Goal: Transaction & Acquisition: Subscribe to service/newsletter

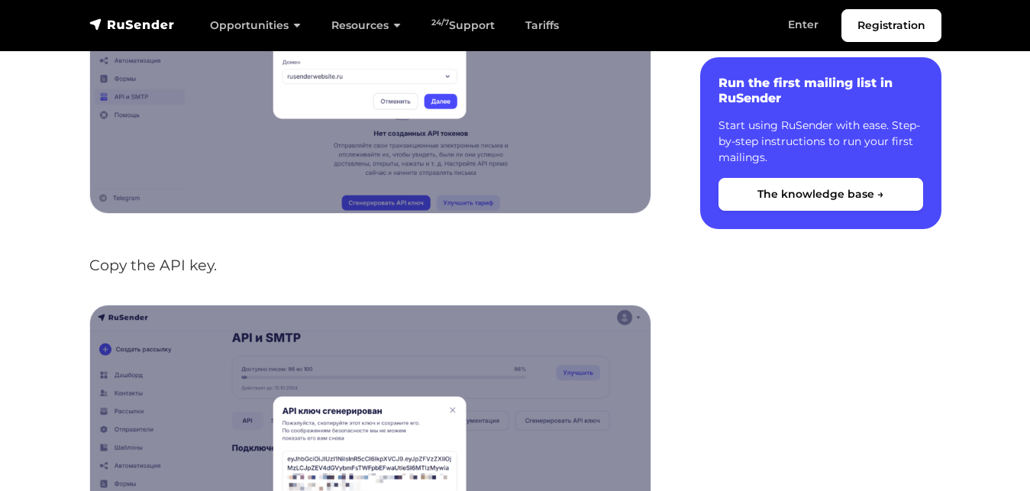
scroll to position [545, 0]
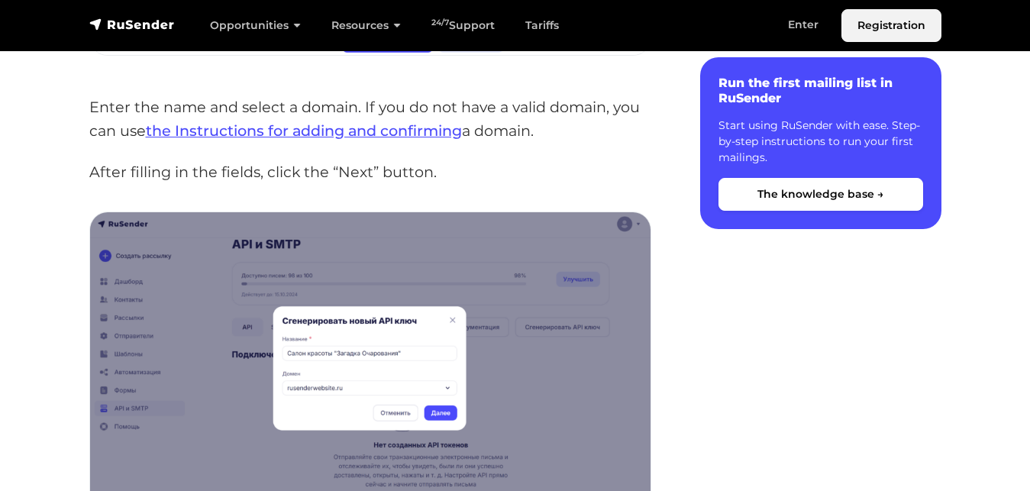
click at [873, 24] on link "Registration" at bounding box center [891, 25] width 100 height 33
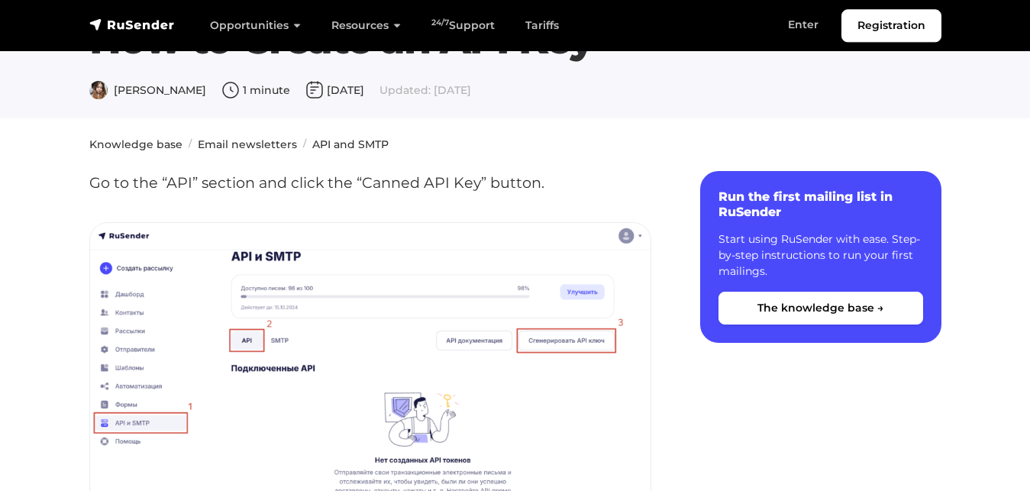
scroll to position [78, 0]
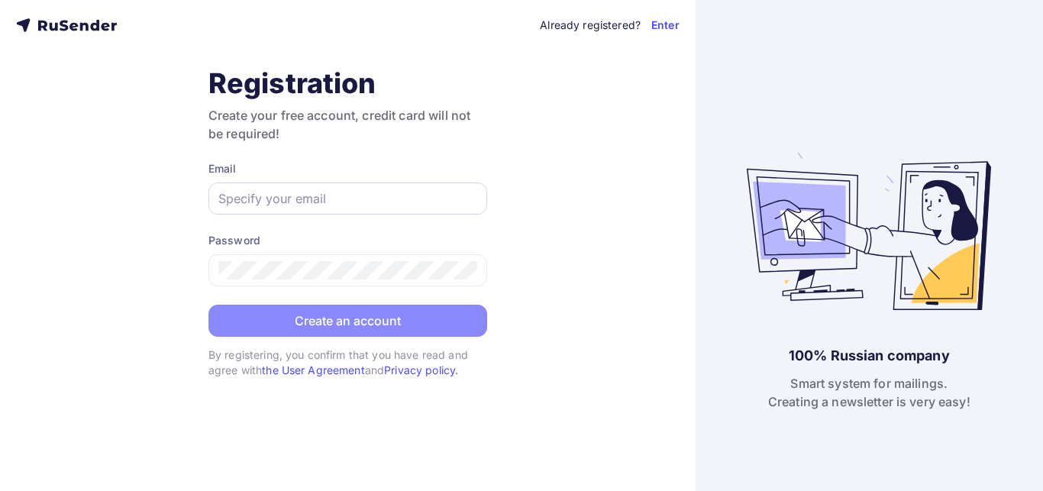
click at [342, 199] on input "text" at bounding box center [347, 198] width 259 height 18
type input "crwag11@gmail.com"
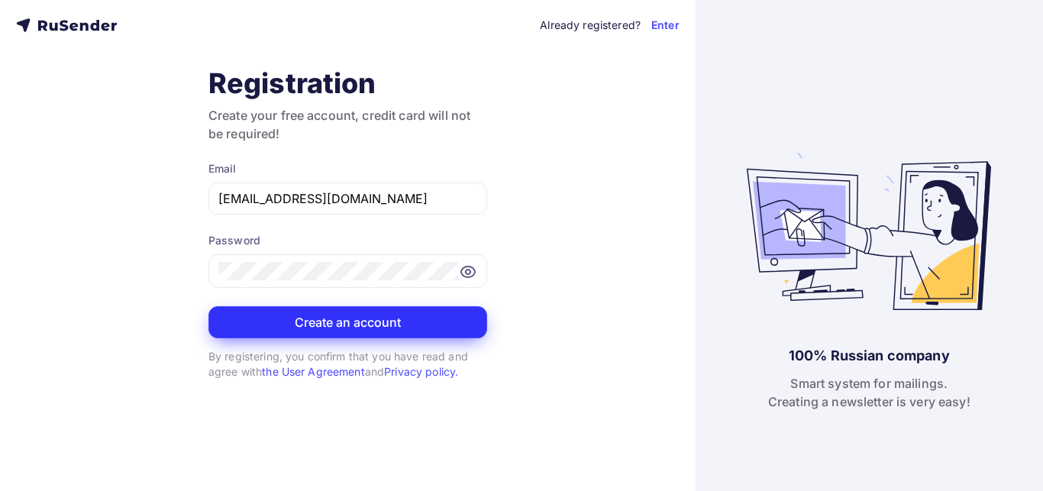
click at [279, 337] on button "Create an account" at bounding box center [347, 322] width 279 height 32
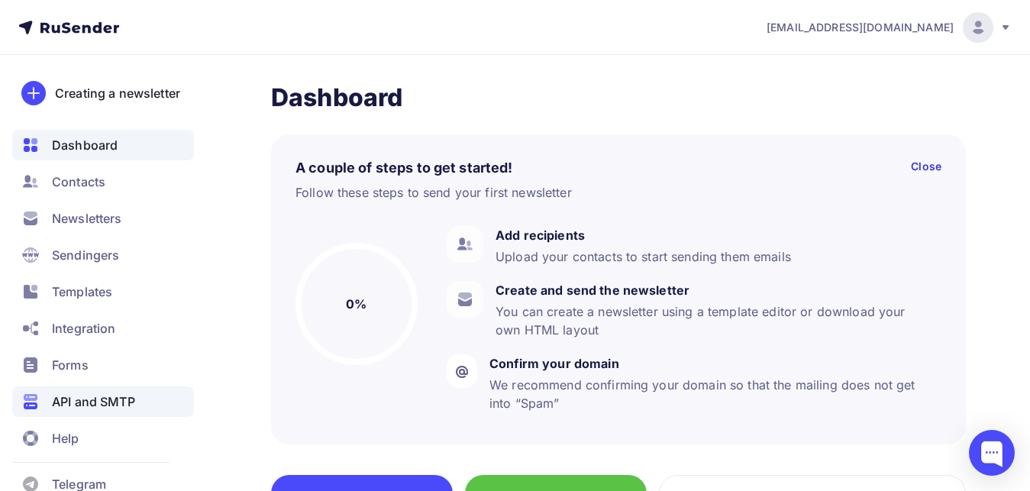
click at [119, 411] on span "API and SMTP" at bounding box center [93, 401] width 83 height 18
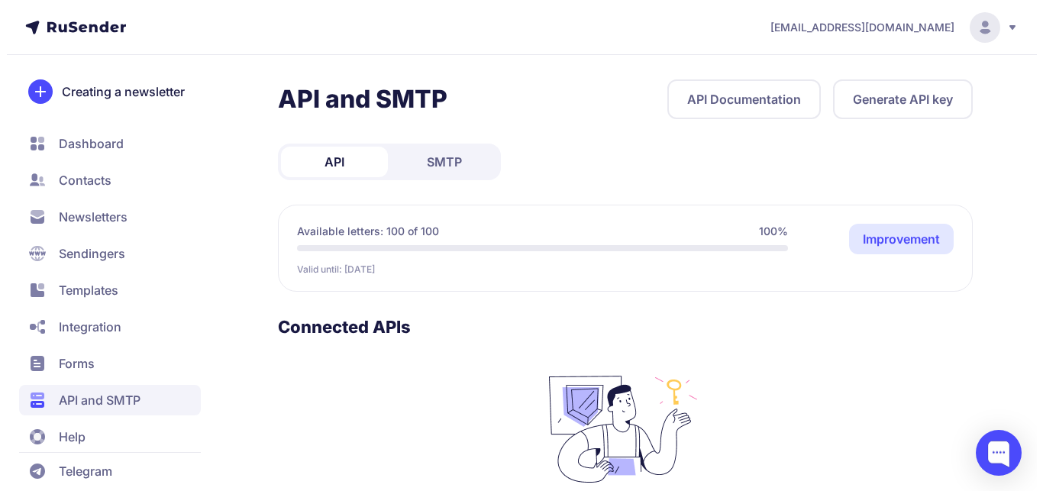
scroll to position [211, 0]
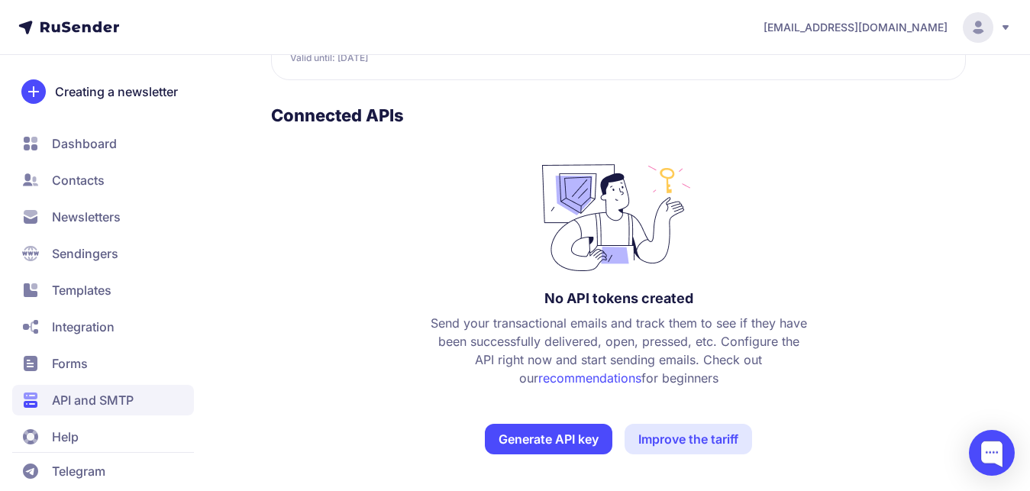
click at [574, 441] on button "Generate API key" at bounding box center [549, 439] width 128 height 31
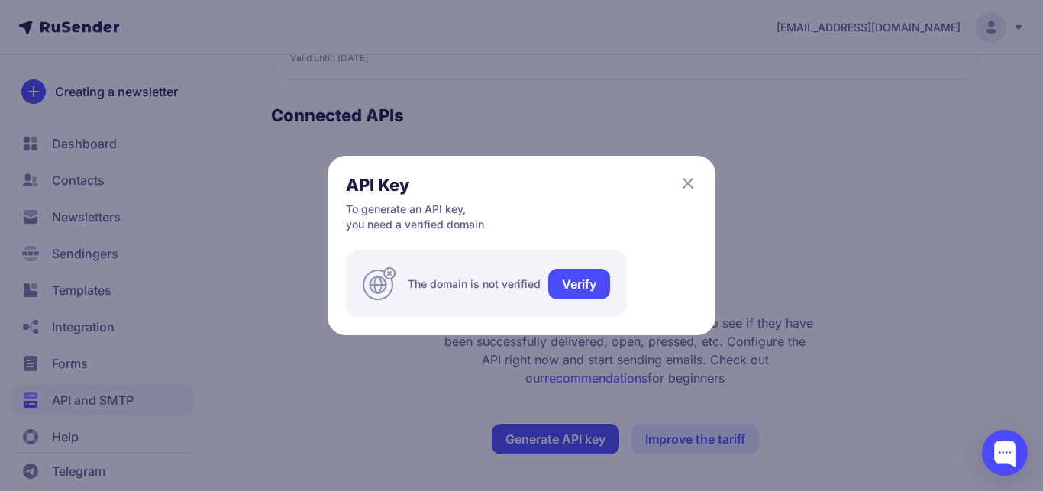
click at [569, 286] on link "Verify" at bounding box center [579, 284] width 62 height 31
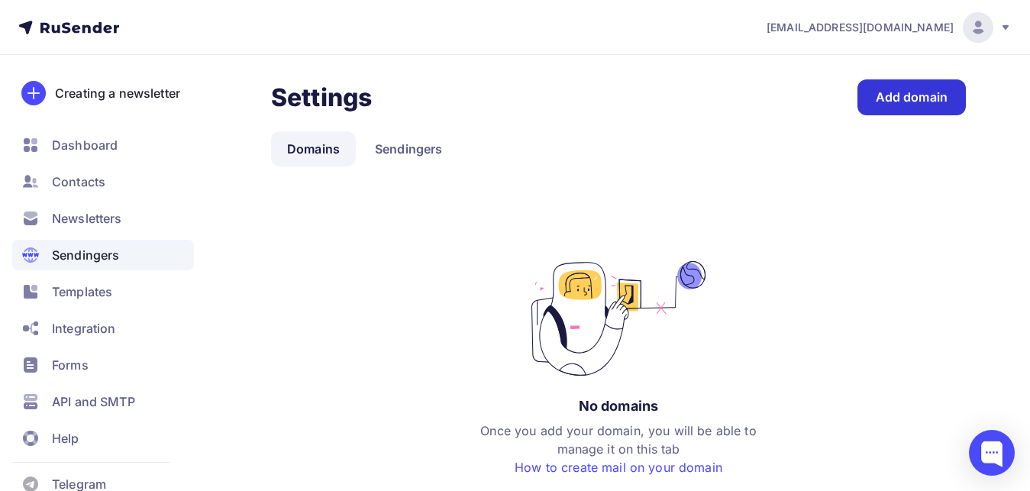
click at [903, 94] on div "Add domain" at bounding box center [912, 98] width 72 height 18
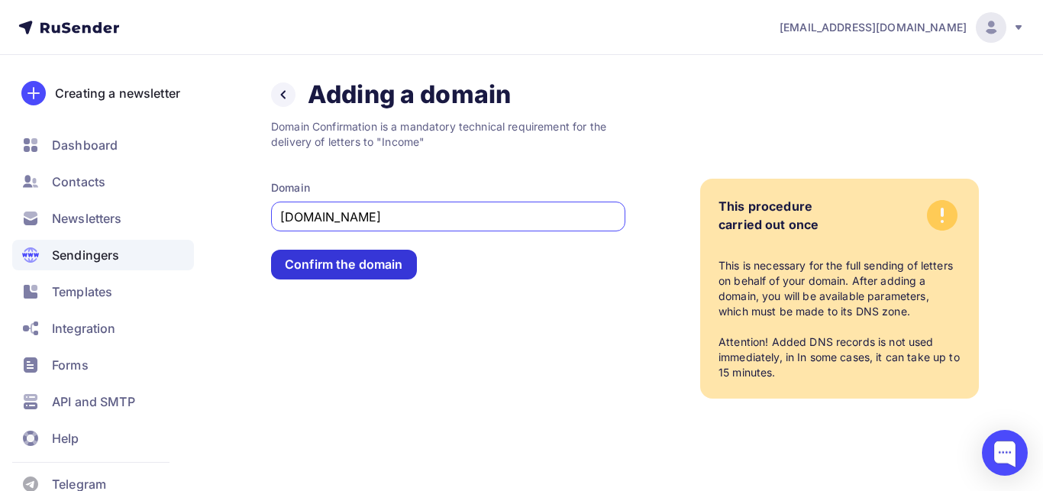
type input "[DOMAIN_NAME]"
click at [335, 262] on div "Confirm the domain" at bounding box center [344, 265] width 118 height 18
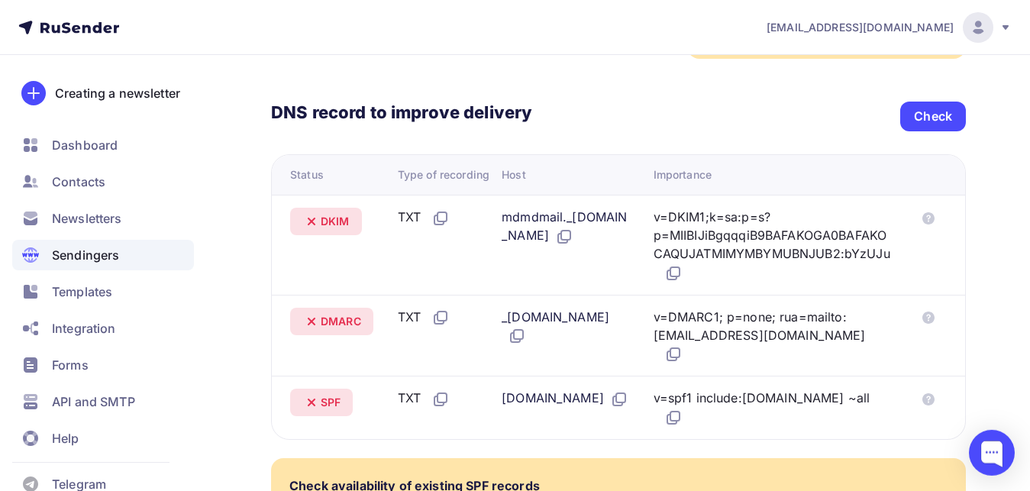
scroll to position [276, 0]
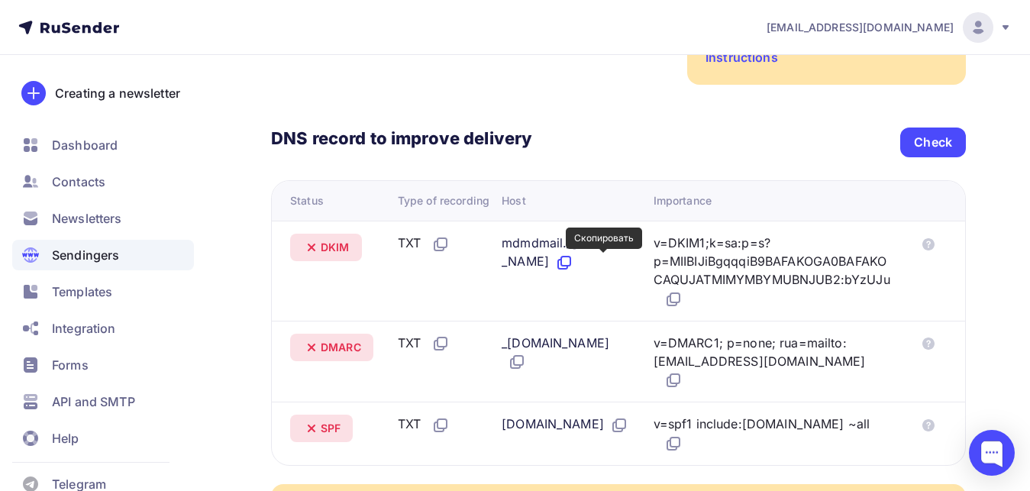
click at [573, 263] on icon at bounding box center [564, 262] width 18 height 18
click at [683, 299] on icon at bounding box center [673, 299] width 18 height 18
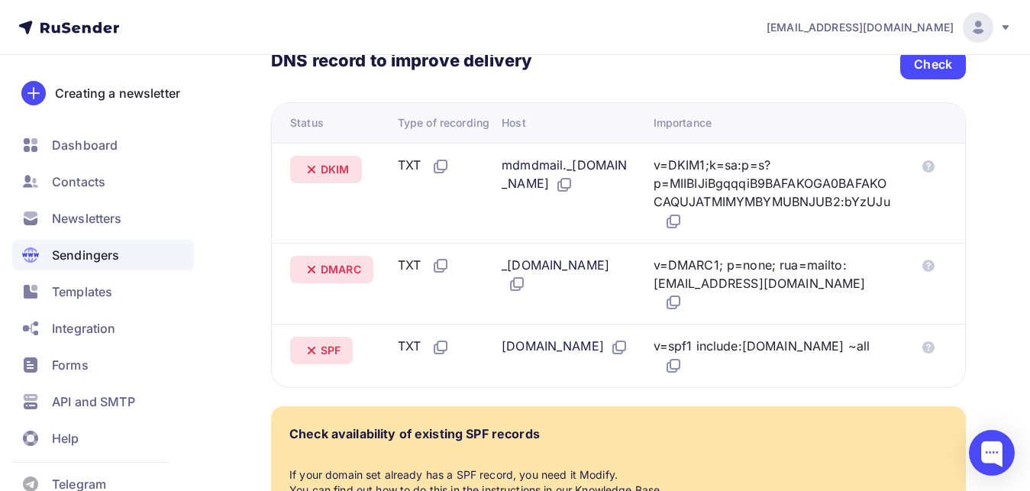
drag, startPoint x: 546, startPoint y: 267, endPoint x: 483, endPoint y: 270, distance: 63.4
click at [483, 270] on tr "DMARC TXT _[DOMAIN_NAME] v=DMARC1; p=none; rua=mailto:[EMAIL_ADDRESS][DOMAIN_NA…" at bounding box center [618, 284] width 693 height 82
copy tr "_dmarc"
click at [683, 307] on icon at bounding box center [673, 302] width 18 height 18
click at [683, 357] on icon at bounding box center [673, 366] width 18 height 18
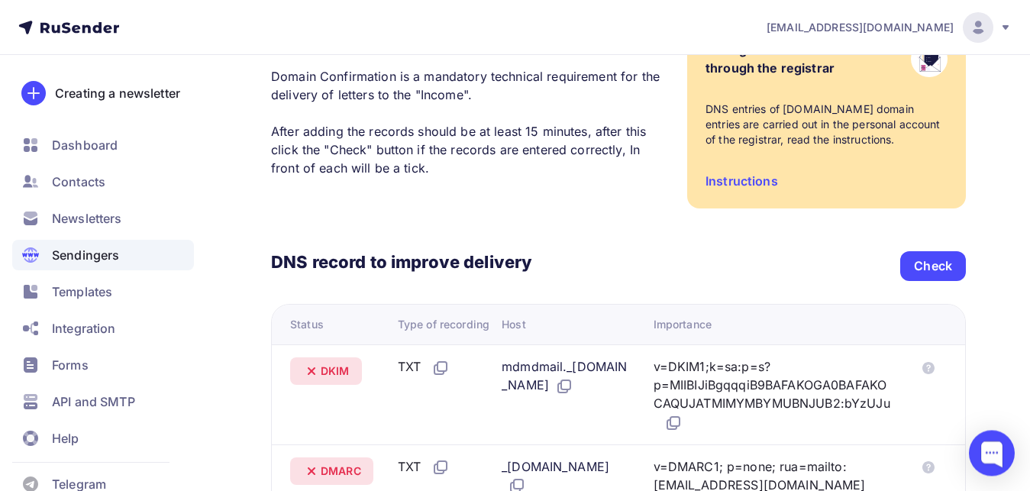
scroll to position [198, 0]
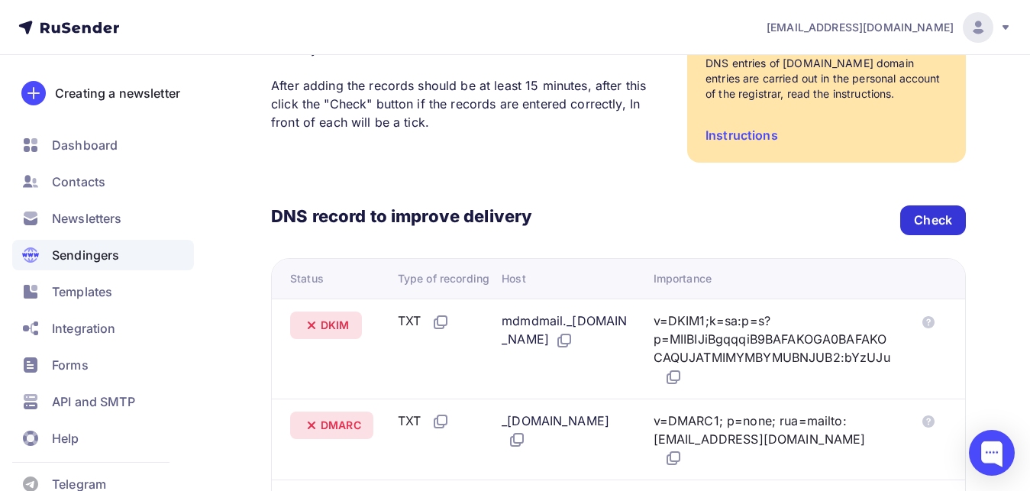
click at [934, 227] on div "Check" at bounding box center [933, 220] width 38 height 18
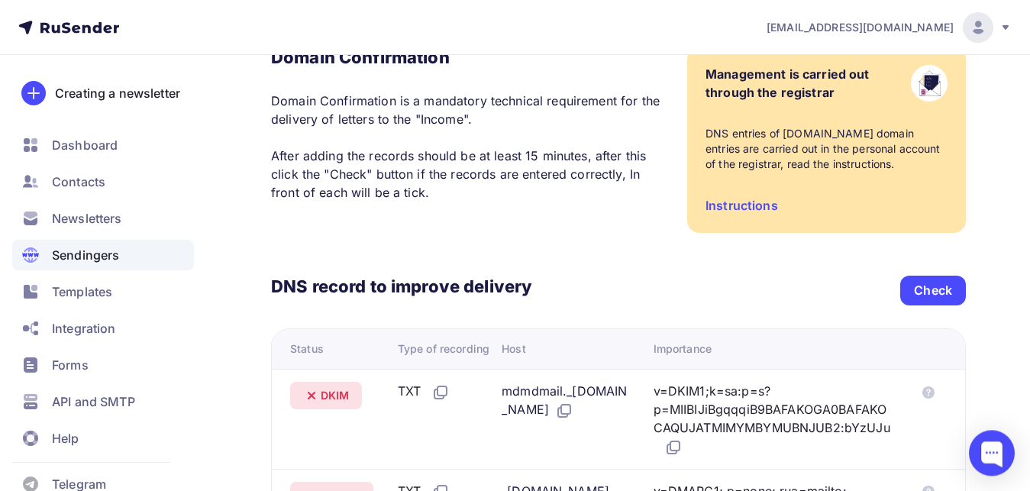
scroll to position [120, 0]
